Goal: Information Seeking & Learning: Learn about a topic

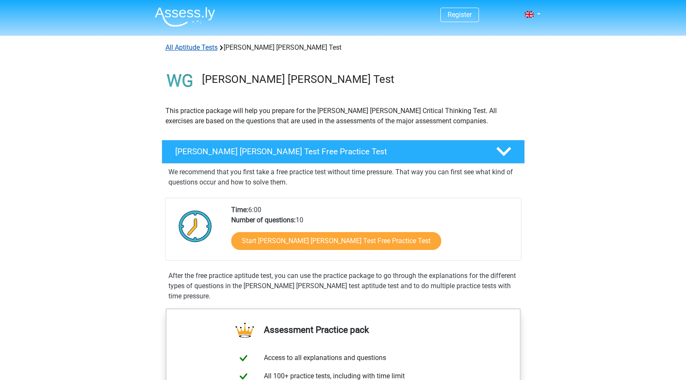
click at [196, 46] on link "All Aptitude Tests" at bounding box center [192, 47] width 52 height 8
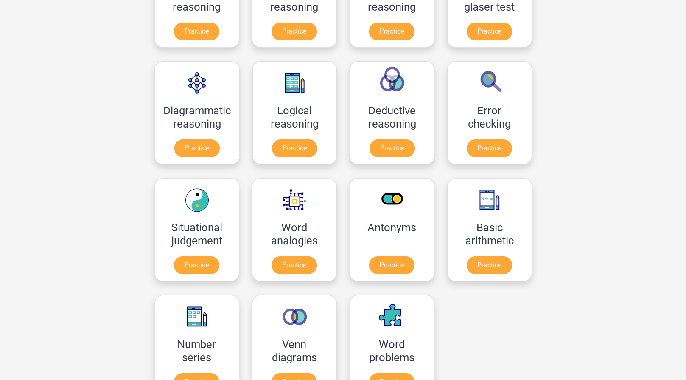
scroll to position [212, 0]
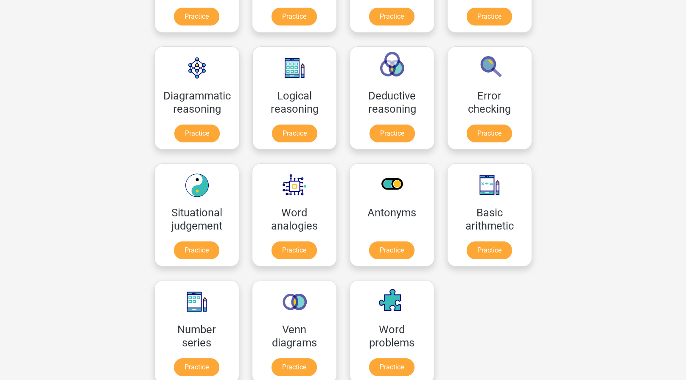
click at [42, 151] on div "Register Nederlands English" at bounding box center [343, 328] width 686 height 1080
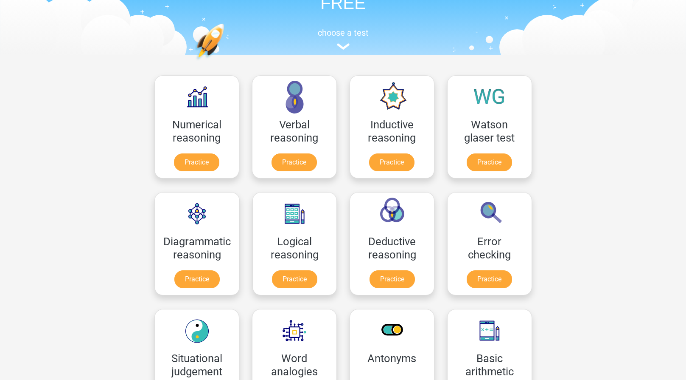
scroll to position [170, 0]
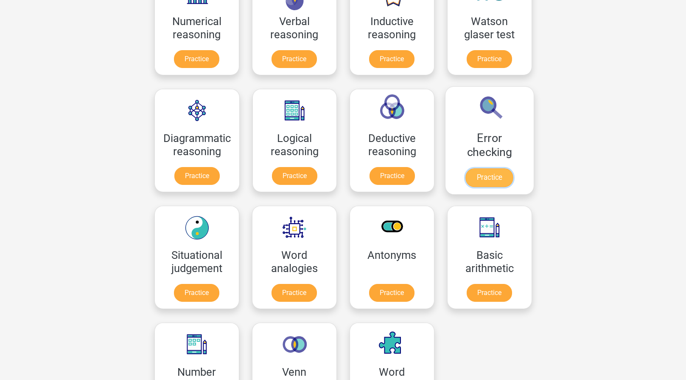
click at [489, 168] on link "Practice" at bounding box center [490, 177] width 48 height 19
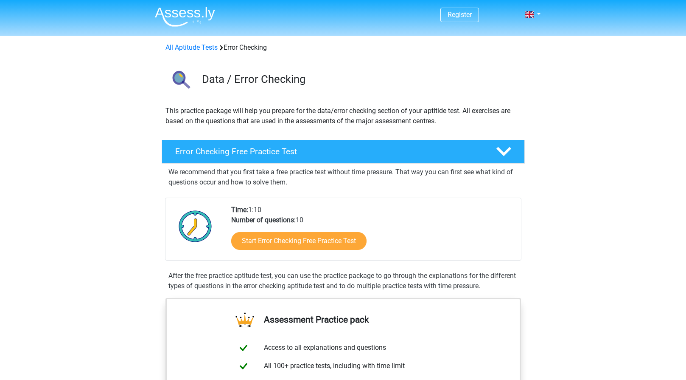
click at [304, 149] on h4 "Error Checking Free Practice Test" at bounding box center [328, 151] width 307 height 10
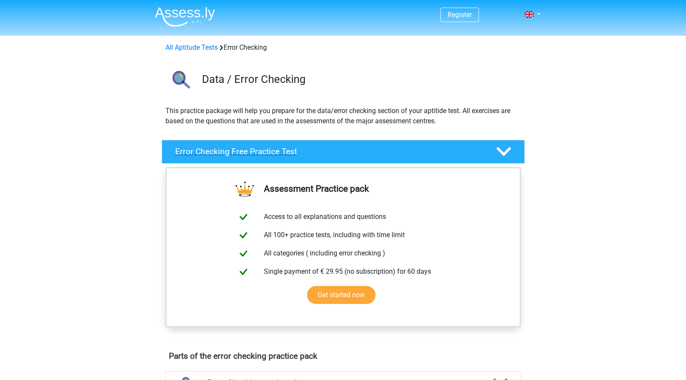
click at [303, 149] on h4 "Error Checking Free Practice Test" at bounding box center [328, 151] width 307 height 10
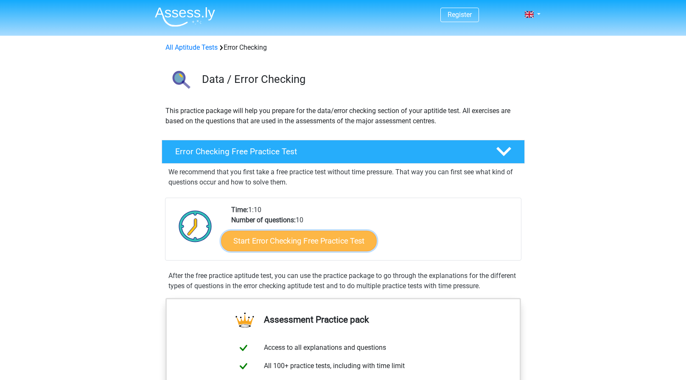
click at [274, 242] on link "Start Error Checking Free Practice Test" at bounding box center [299, 241] width 156 height 20
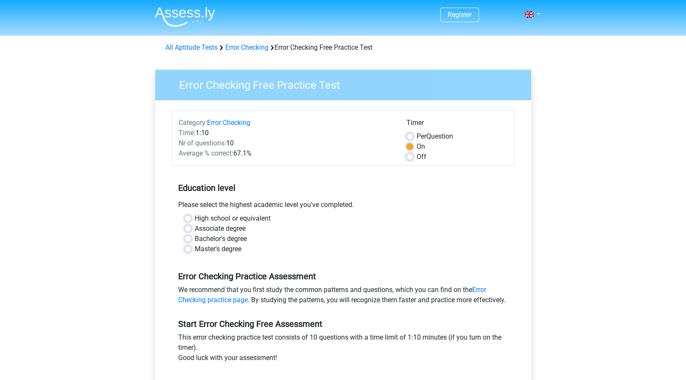
click at [191, 217] on div "High school or equivalent" at bounding box center [344, 218] width 318 height 10
click at [195, 217] on label "High school or equivalent" at bounding box center [233, 218] width 76 height 10
click at [187, 217] on input "High school or equivalent" at bounding box center [188, 217] width 7 height 8
radio input "true"
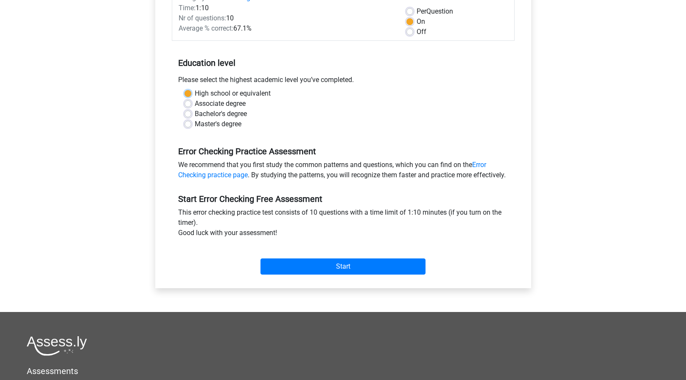
scroll to position [127, 0]
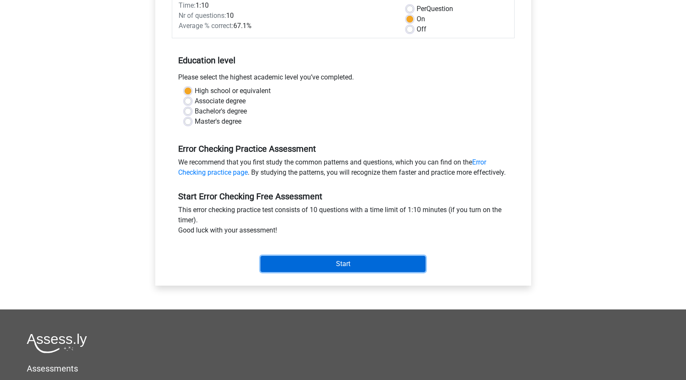
click at [357, 272] on input "Start" at bounding box center [343, 264] width 165 height 16
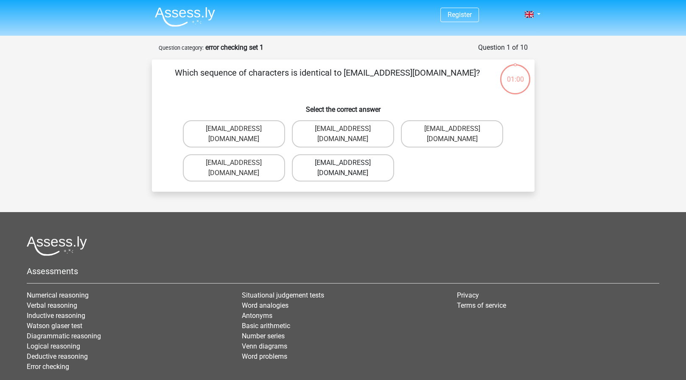
click at [326, 154] on label "[EMAIL_ADDRESS][DOMAIN_NAME]" at bounding box center [343, 167] width 102 height 27
click at [343, 163] on input "[EMAIL_ADDRESS][DOMAIN_NAME]" at bounding box center [346, 166] width 6 height 6
radio input "true"
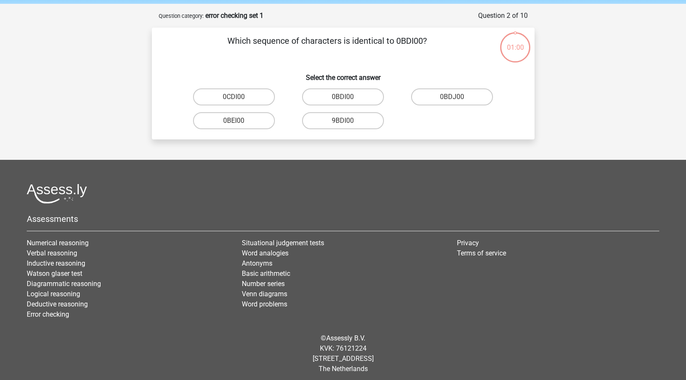
scroll to position [36, 0]
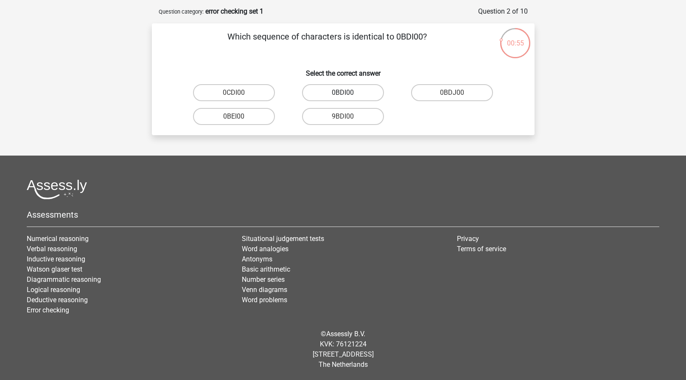
click at [357, 91] on label "0BDI00" at bounding box center [343, 92] width 82 height 17
click at [349, 93] on input "0BDI00" at bounding box center [346, 96] width 6 height 6
radio input "true"
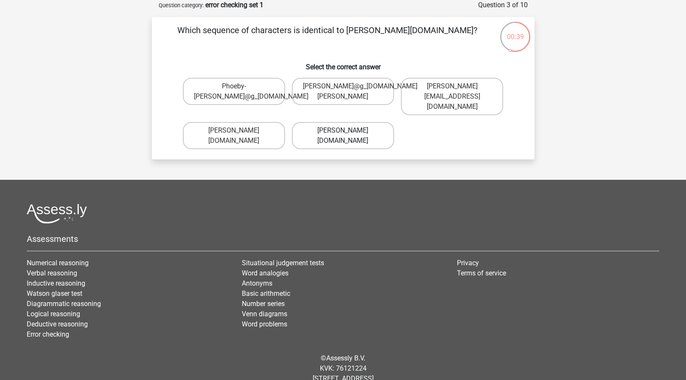
click at [359, 122] on label "[PERSON_NAME][DOMAIN_NAME]" at bounding box center [343, 135] width 102 height 27
click at [349, 130] on input "[PERSON_NAME][DOMAIN_NAME]" at bounding box center [346, 133] width 6 height 6
radio input "true"
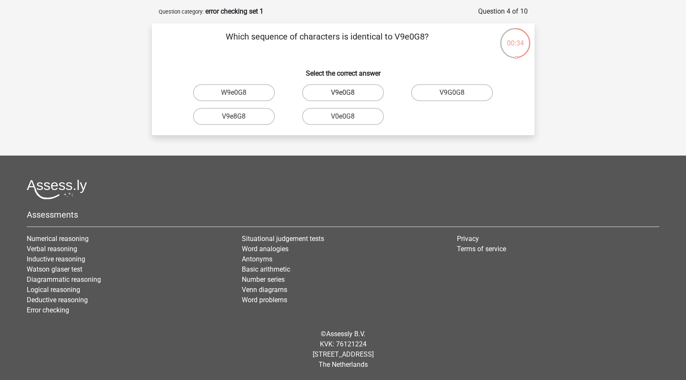
click at [373, 96] on label "V9e0G8" at bounding box center [343, 92] width 82 height 17
click at [349, 96] on input "V9e0G8" at bounding box center [346, 96] width 6 height 6
radio input "true"
click at [364, 118] on label "91051S" at bounding box center [343, 116] width 82 height 17
click at [349, 118] on input "91051S" at bounding box center [346, 119] width 6 height 6
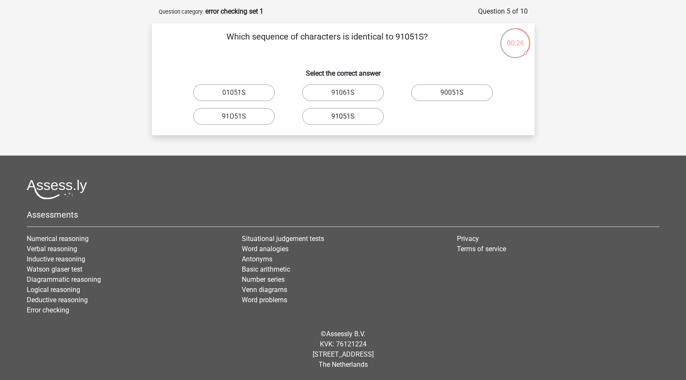
radio input "true"
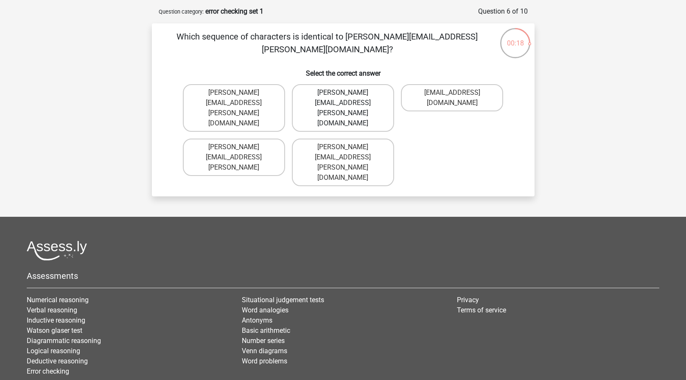
click at [366, 95] on label "[PERSON_NAME][EMAIL_ADDRESS][PERSON_NAME][DOMAIN_NAME]" at bounding box center [343, 108] width 102 height 48
click at [349, 95] on input "[PERSON_NAME][EMAIL_ADDRESS][PERSON_NAME][DOMAIN_NAME]" at bounding box center [346, 96] width 6 height 6
radio input "true"
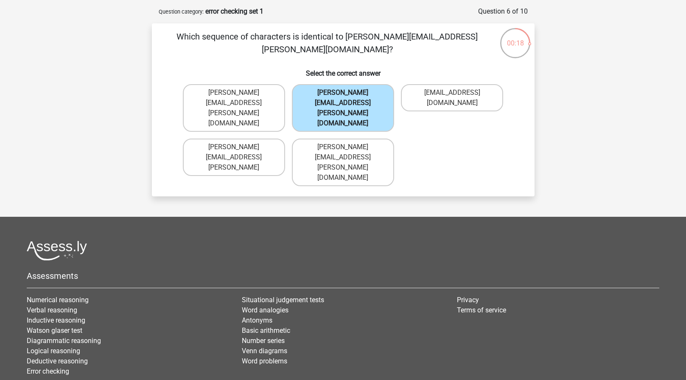
scroll to position [42, 0]
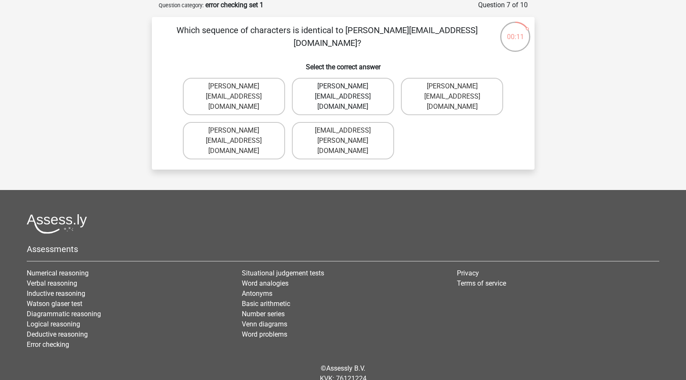
click at [377, 97] on label "Ava-Caroll@mailme.uk.com" at bounding box center [343, 96] width 102 height 37
click at [349, 92] on input "Ava-Caroll@mailme.uk.com" at bounding box center [346, 89] width 6 height 6
radio input "true"
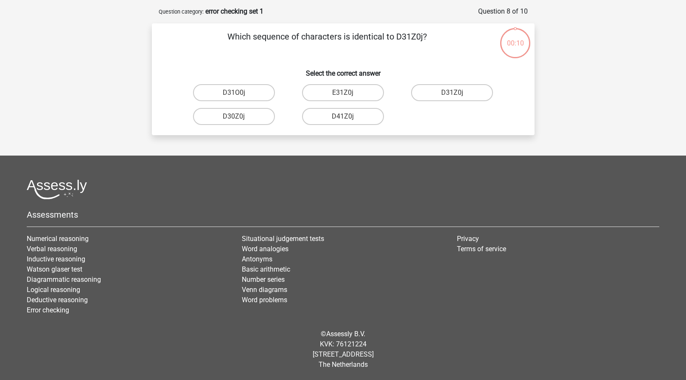
scroll to position [36, 0]
click at [470, 93] on label "D31Z0j" at bounding box center [452, 92] width 82 height 17
click at [458, 93] on input "D31Z0j" at bounding box center [456, 96] width 6 height 6
radio input "true"
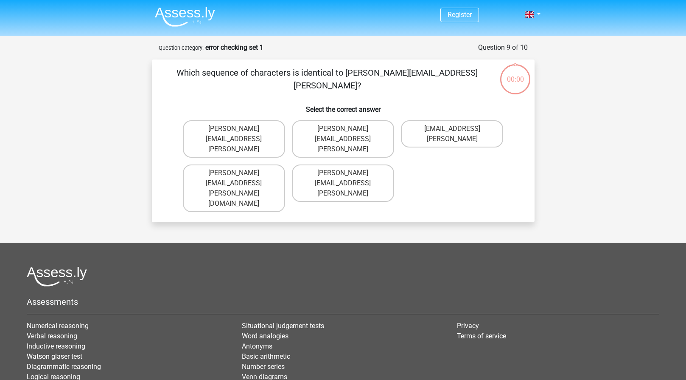
scroll to position [36, 0]
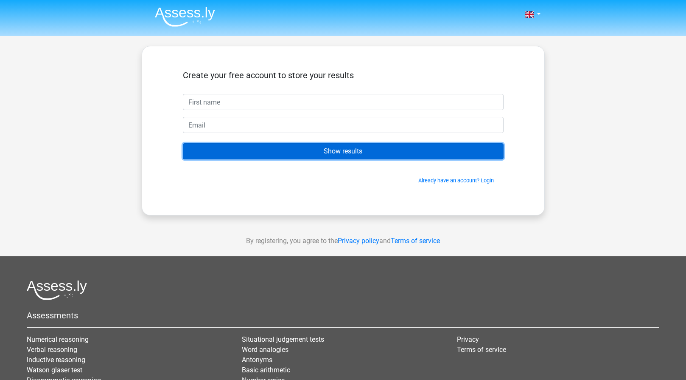
click at [290, 147] on input "Show results" at bounding box center [343, 151] width 321 height 16
click at [314, 155] on input "Show results" at bounding box center [343, 151] width 321 height 16
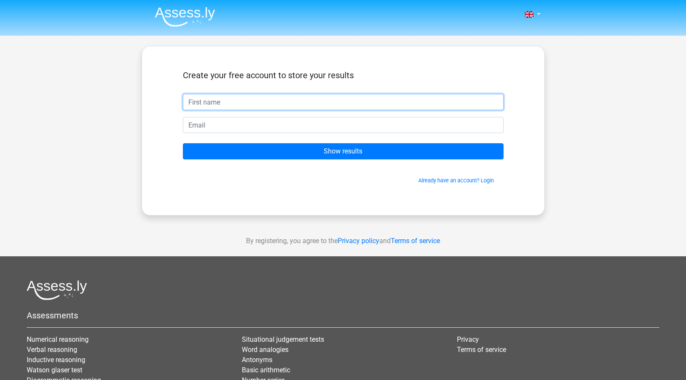
click at [236, 98] on input "text" at bounding box center [343, 102] width 321 height 16
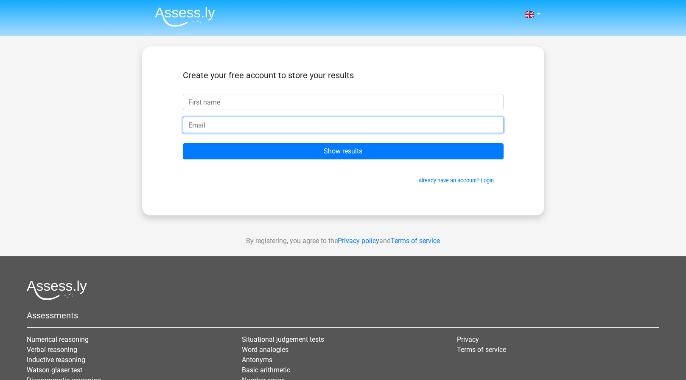
click at [242, 129] on input "email" at bounding box center [343, 125] width 321 height 16
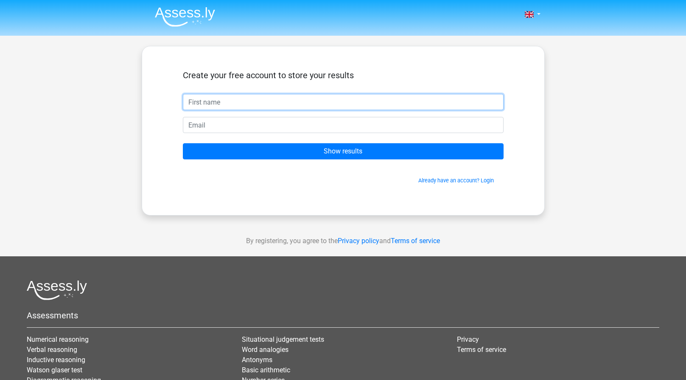
click at [249, 102] on input "text" at bounding box center [343, 102] width 321 height 16
type input "hdhghd"
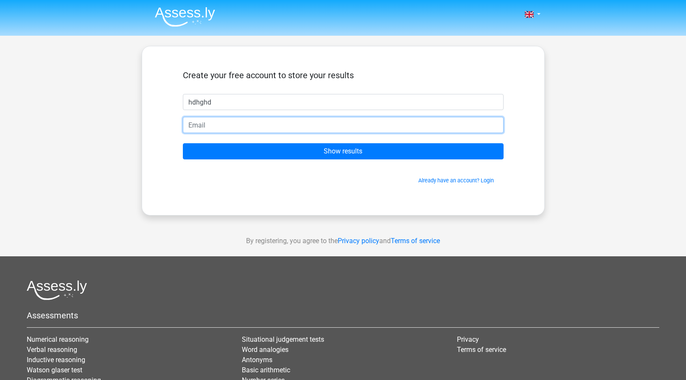
click at [274, 124] on input "email" at bounding box center [343, 125] width 321 height 16
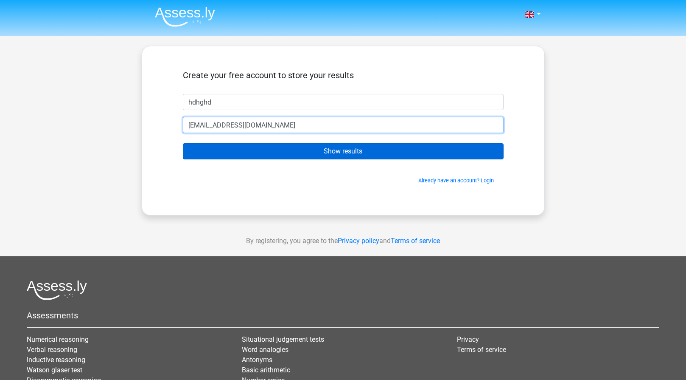
type input "[EMAIL_ADDRESS][DOMAIN_NAME]"
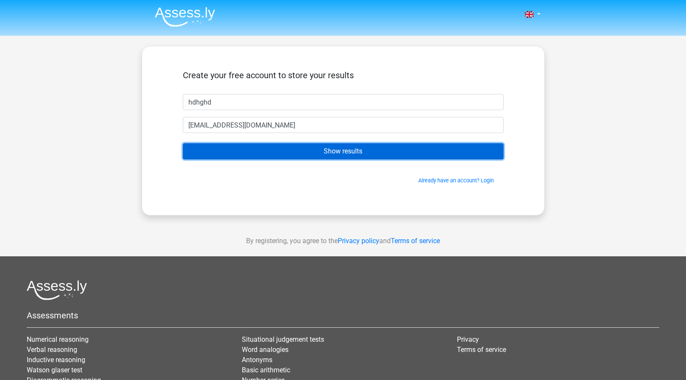
click at [307, 154] on input "Show results" at bounding box center [343, 151] width 321 height 16
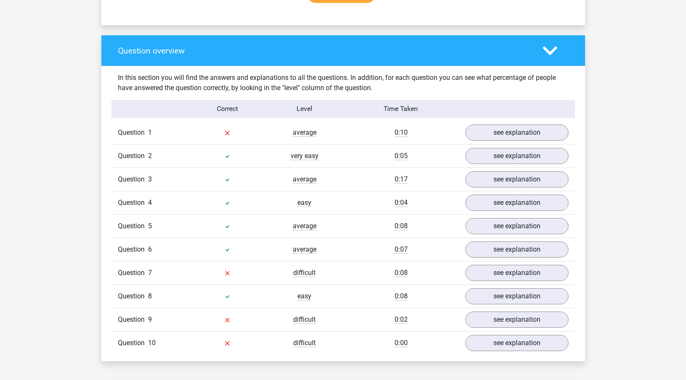
scroll to position [594, 0]
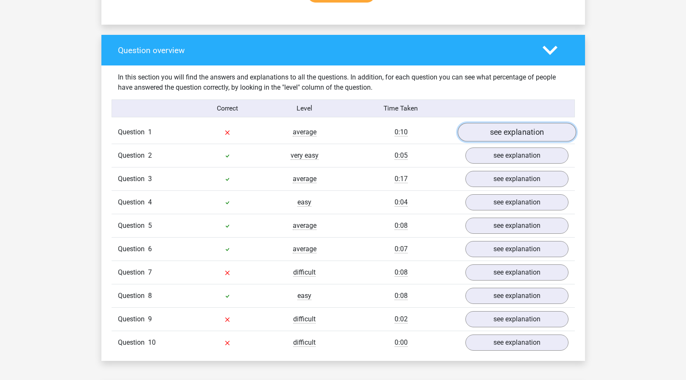
click at [515, 128] on link "see explanation" at bounding box center [517, 132] width 118 height 19
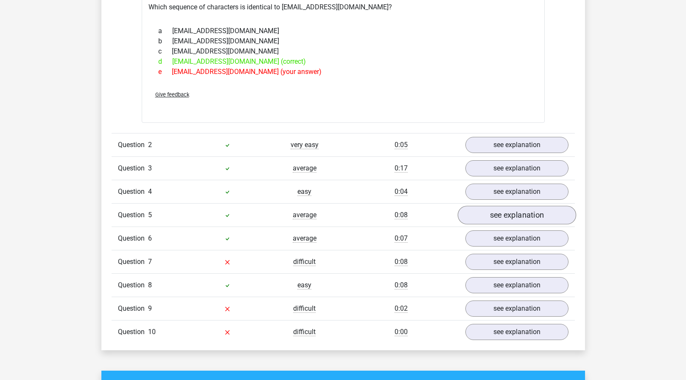
scroll to position [764, 0]
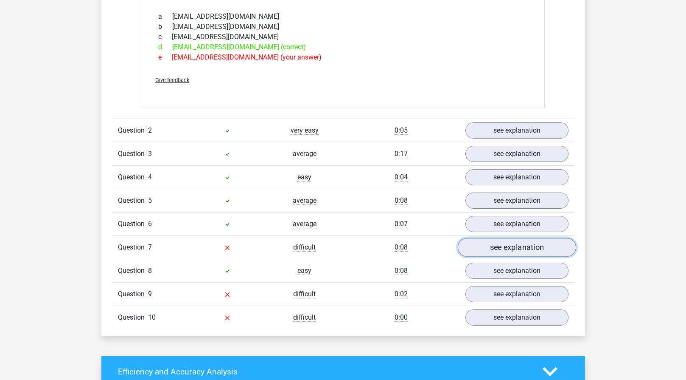
click at [506, 249] on link "see explanation" at bounding box center [517, 247] width 118 height 19
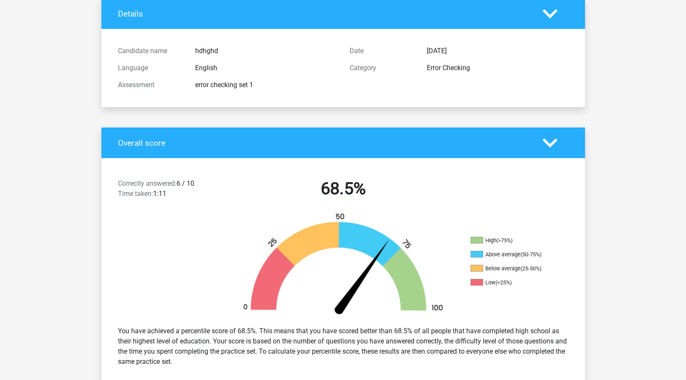
scroll to position [127, 0]
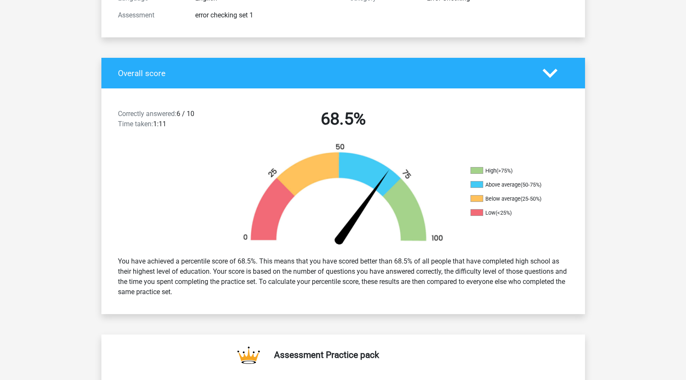
click at [545, 74] on icon at bounding box center [550, 73] width 15 height 15
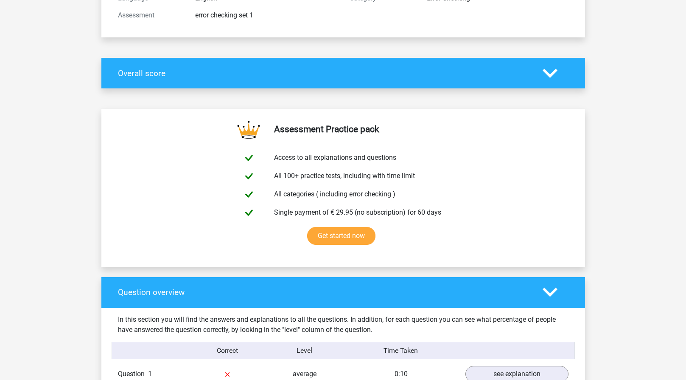
click at [548, 73] on polygon at bounding box center [550, 72] width 15 height 9
